Goal: Task Accomplishment & Management: Use online tool/utility

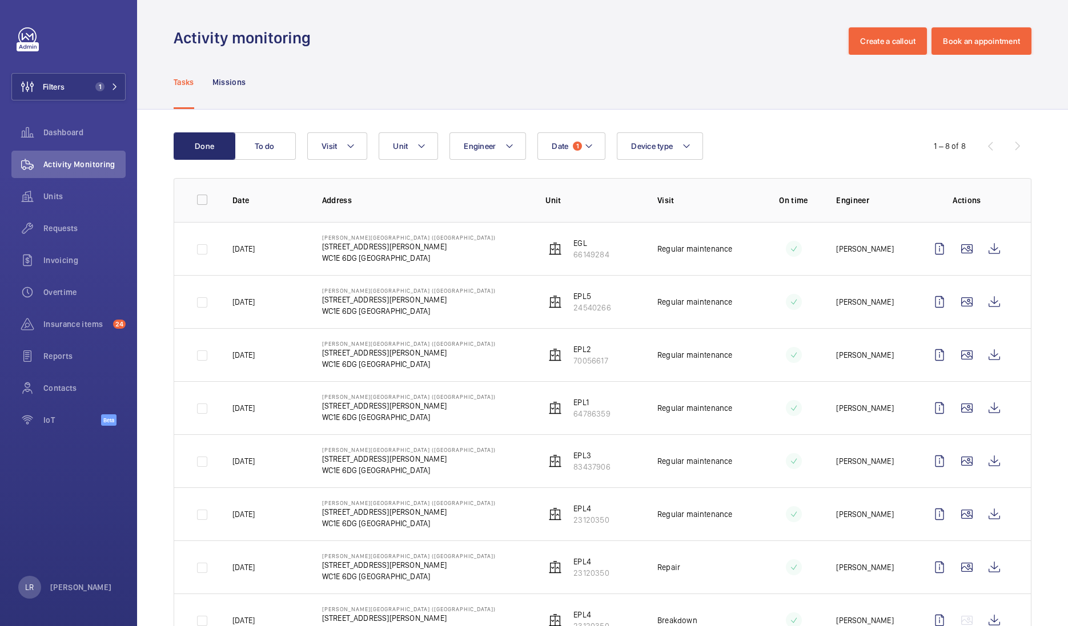
scroll to position [46, 0]
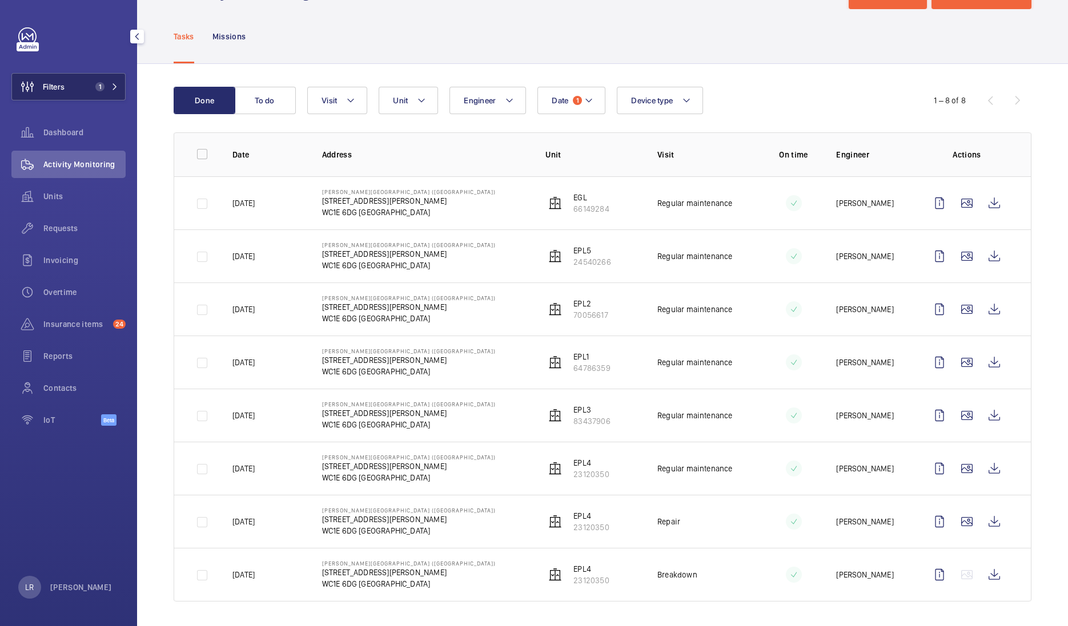
click at [66, 86] on button "Filters 1" at bounding box center [68, 86] width 114 height 27
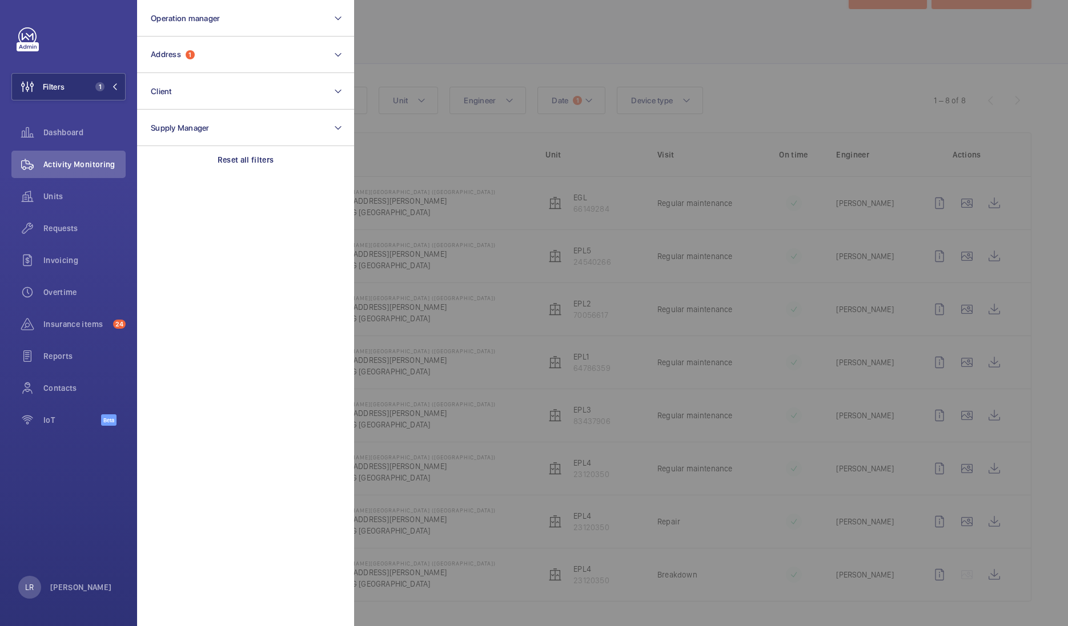
click at [236, 271] on section "Operation manager Address 1 Client Supply Manager Reset all filters" at bounding box center [245, 313] width 217 height 626
click at [246, 159] on p "Reset all filters" at bounding box center [246, 159] width 57 height 11
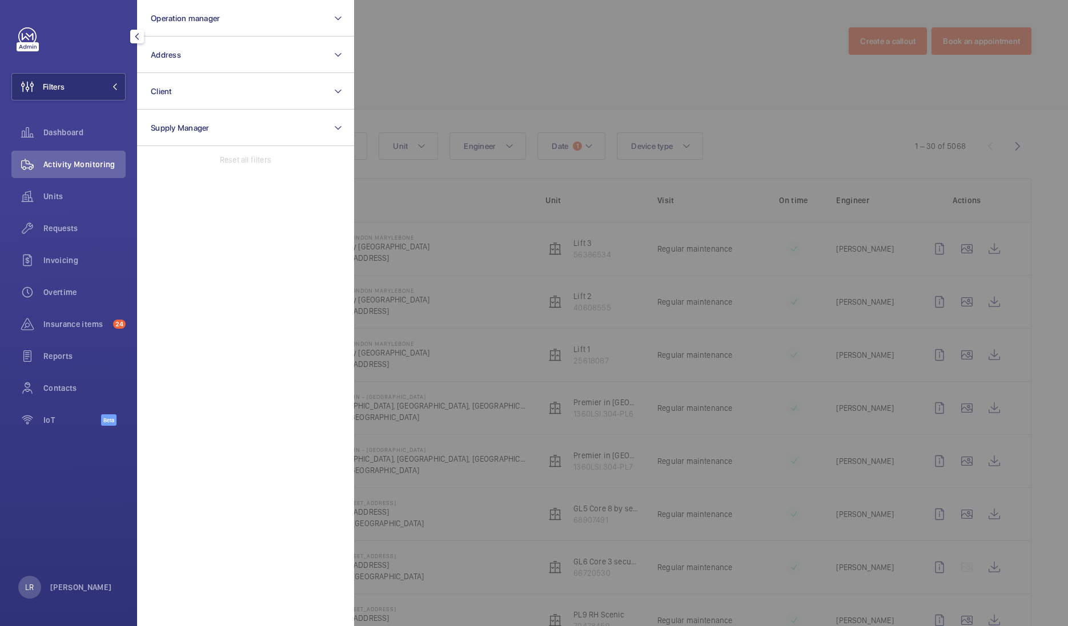
click at [507, 299] on div at bounding box center [888, 313] width 1068 height 626
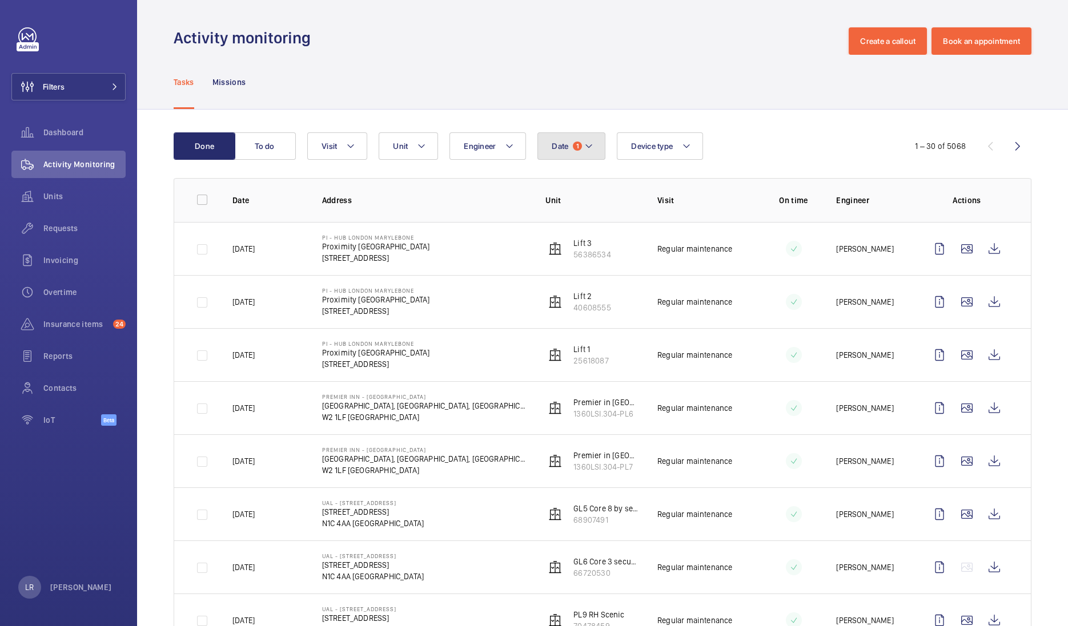
click at [580, 155] on button "Date 1" at bounding box center [571, 145] width 68 height 27
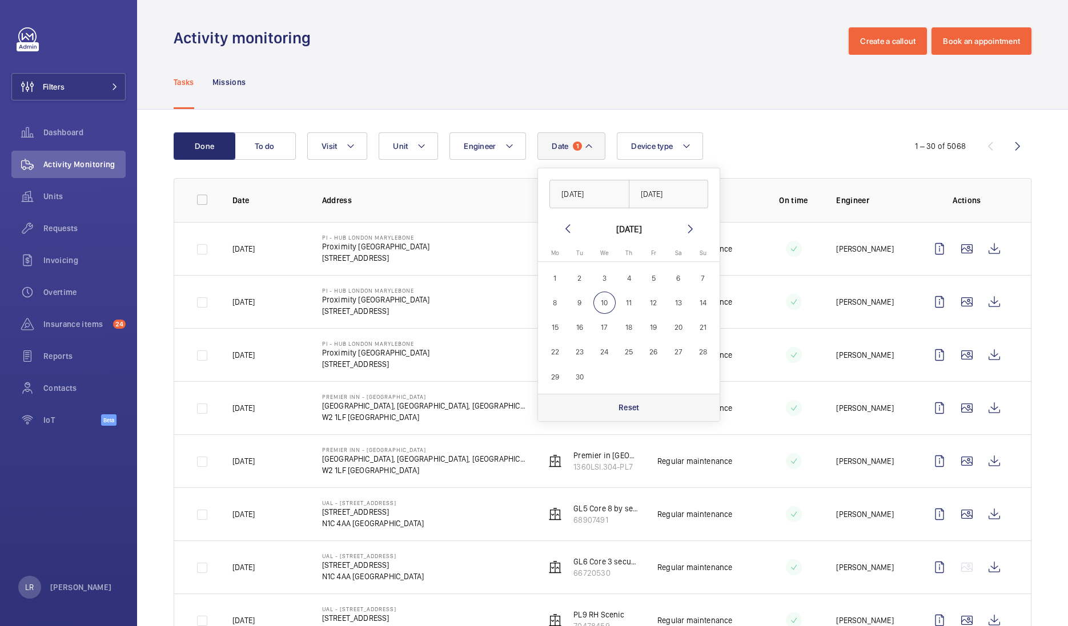
click at [625, 419] on div "Reset" at bounding box center [629, 407] width 182 height 27
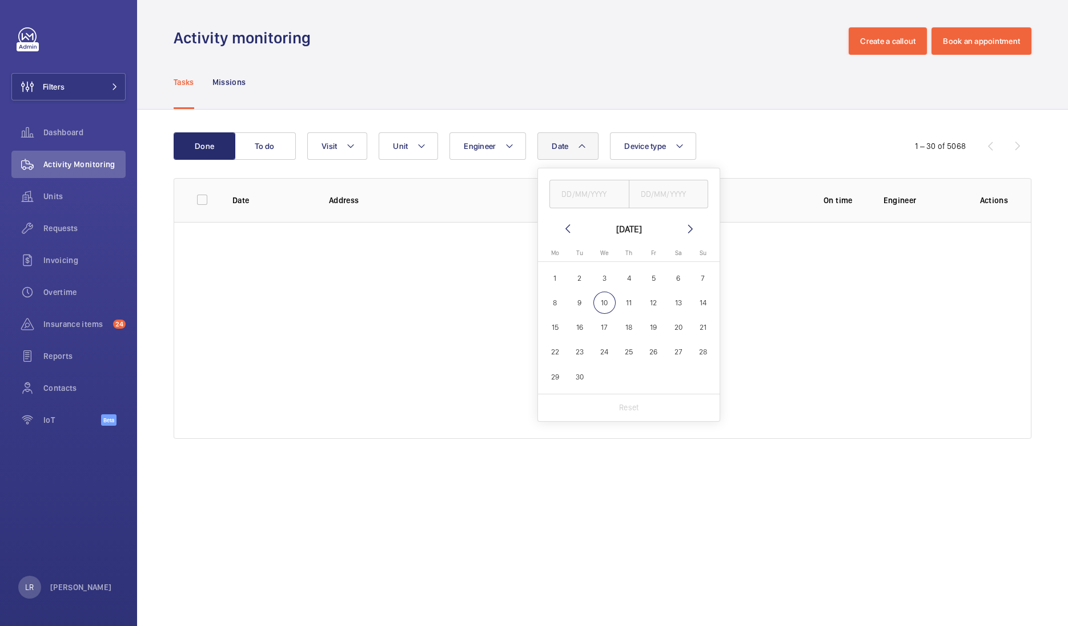
click at [648, 37] on div "Activity monitoring Create a callout Book an appointment" at bounding box center [603, 40] width 858 height 27
